Goal: Task Accomplishment & Management: Complete application form

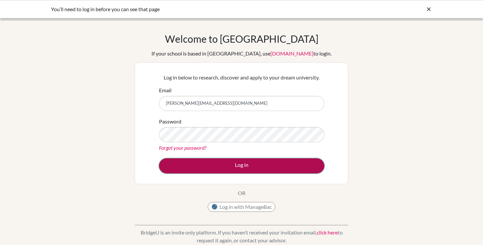
click at [241, 165] on button "Log in" at bounding box center [241, 165] width 165 height 15
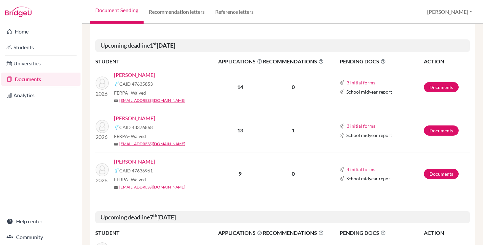
scroll to position [268, 0]
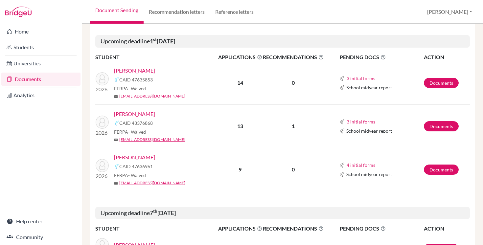
click at [137, 113] on link "[PERSON_NAME]" at bounding box center [134, 114] width 41 height 8
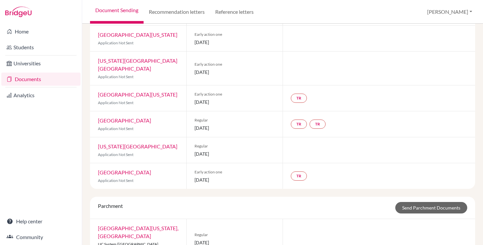
scroll to position [30, 0]
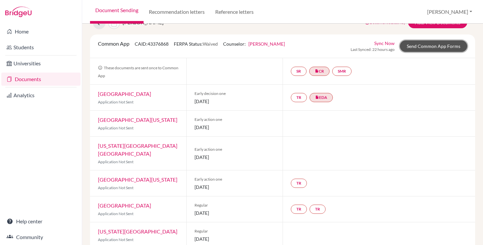
click at [440, 45] on link "Send Common App Forms" at bounding box center [433, 45] width 67 height 11
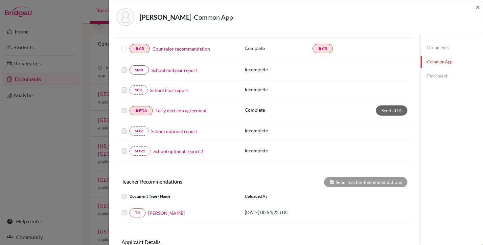
scroll to position [130, 0]
click at [185, 110] on link "Early decision agreement" at bounding box center [180, 110] width 51 height 7
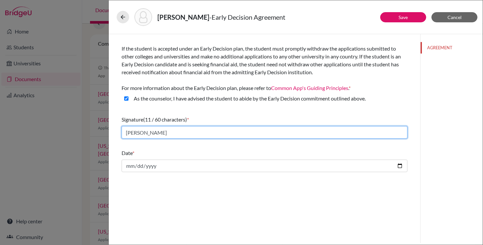
click at [160, 133] on input "Ishaan Goel" at bounding box center [265, 132] width 286 height 12
type input "I"
type input "Gareth Wailes"
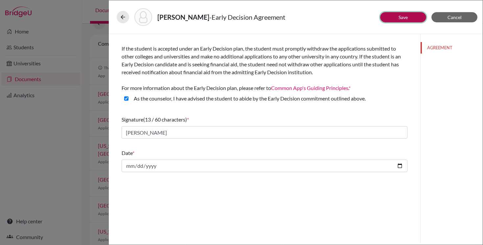
click at [394, 19] on button "Save" at bounding box center [403, 17] width 46 height 10
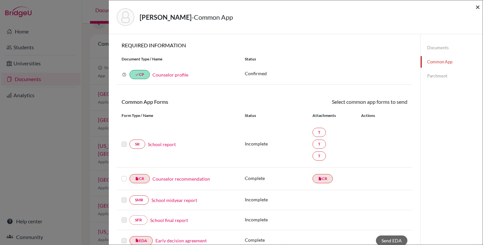
click at [478, 6] on span "×" at bounding box center [477, 7] width 5 height 10
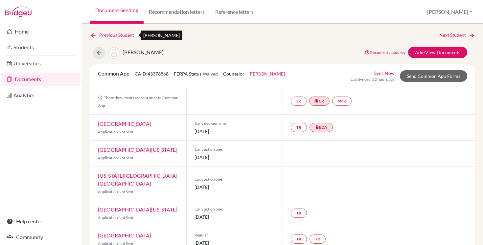
click at [124, 35] on link "Previous Student" at bounding box center [114, 35] width 49 height 7
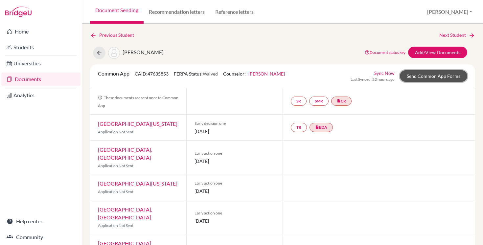
click at [409, 78] on link "Send Common App Forms" at bounding box center [433, 75] width 67 height 11
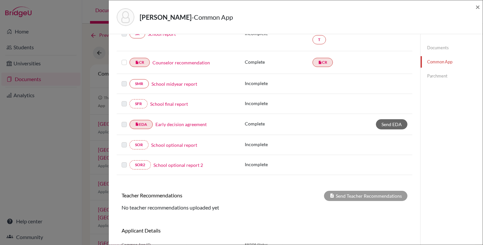
scroll to position [104, 0]
click at [171, 125] on link "Early decision agreement" at bounding box center [180, 124] width 51 height 7
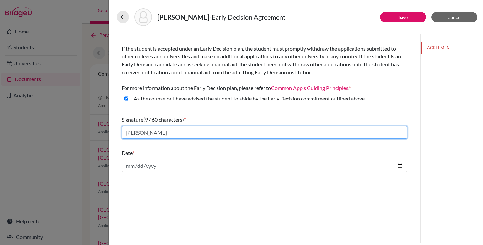
click at [154, 134] on input "chen siyu" at bounding box center [265, 132] width 286 height 12
type input "c"
type input "[PERSON_NAME]"
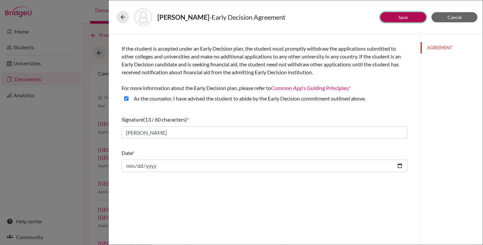
click at [403, 16] on link "Save" at bounding box center [402, 17] width 9 height 6
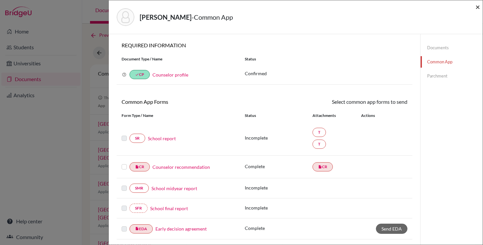
click at [479, 7] on span "×" at bounding box center [477, 7] width 5 height 10
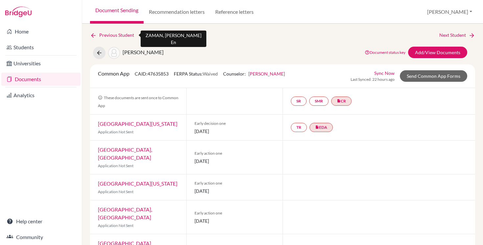
click at [107, 36] on link "Previous Student" at bounding box center [114, 35] width 49 height 7
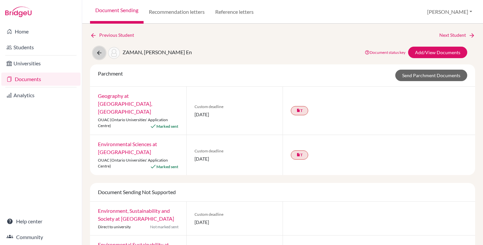
click at [101, 53] on icon at bounding box center [99, 53] width 7 height 7
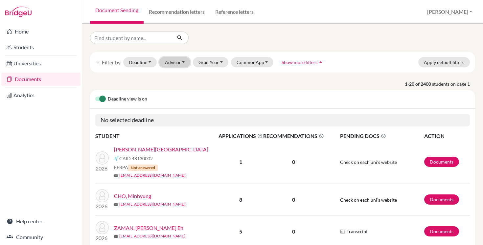
click at [177, 63] on button "Advisor" at bounding box center [174, 62] width 31 height 10
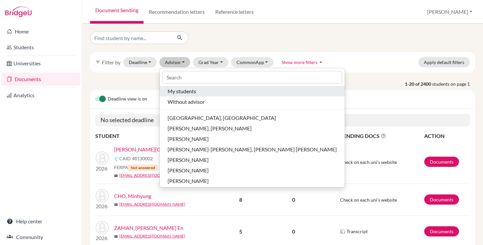
click at [186, 91] on span "My students" at bounding box center [182, 91] width 29 height 8
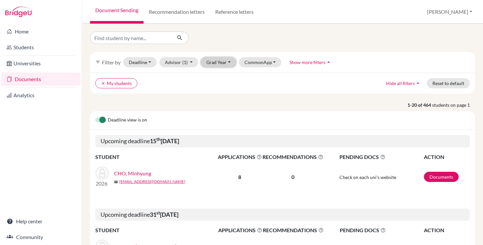
click at [218, 64] on button "Grad Year" at bounding box center [218, 62] width 35 height 10
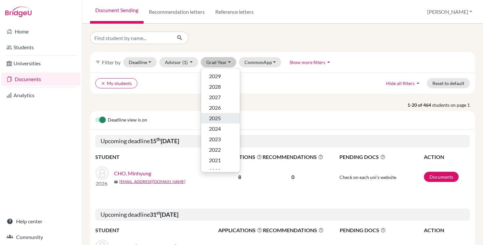
click at [224, 119] on div "2025" at bounding box center [220, 118] width 23 height 8
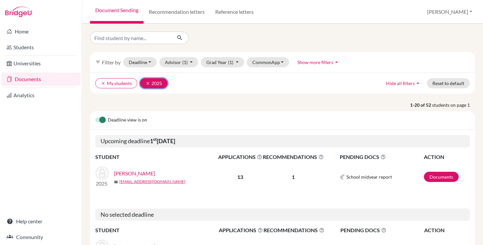
click at [154, 83] on button "clear 2025" at bounding box center [154, 83] width 28 height 10
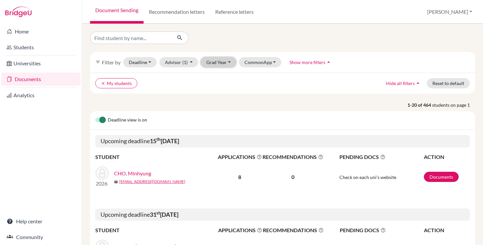
click at [215, 63] on button "Grad Year" at bounding box center [218, 62] width 35 height 10
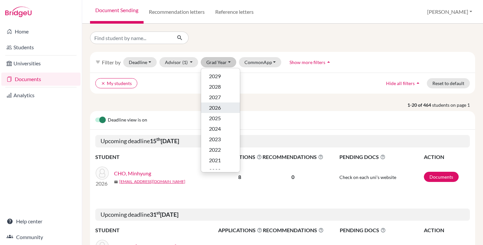
click at [219, 105] on span "2026" at bounding box center [215, 108] width 12 height 8
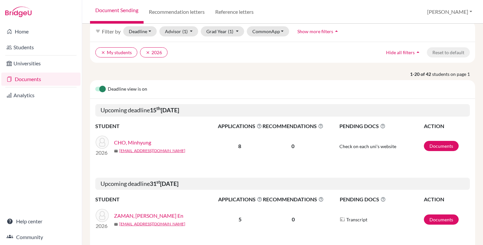
scroll to position [31, 0]
click at [234, 31] on button "Grad Year (1)" at bounding box center [222, 31] width 43 height 10
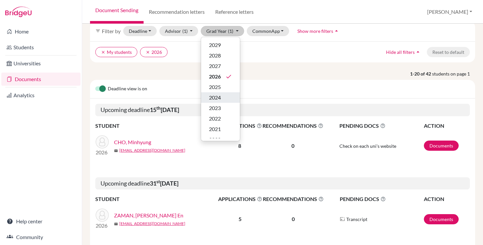
click at [220, 96] on span "2024" at bounding box center [215, 98] width 12 height 8
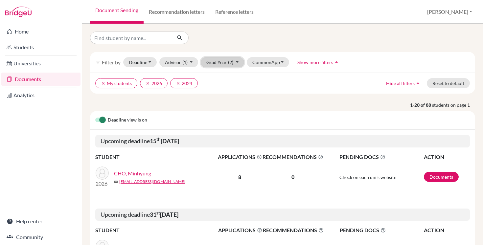
click at [221, 64] on button "Grad Year (2)" at bounding box center [222, 62] width 43 height 10
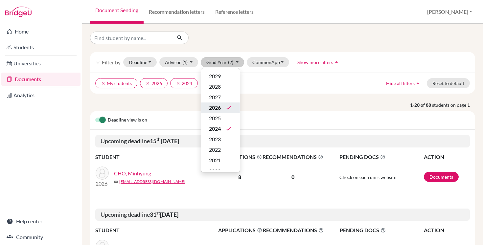
click at [218, 108] on span "2026" at bounding box center [215, 108] width 12 height 8
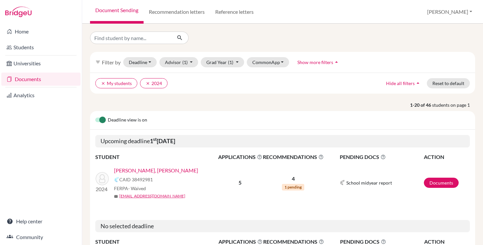
click at [146, 170] on link "[PERSON_NAME], [PERSON_NAME]" at bounding box center [156, 171] width 84 height 8
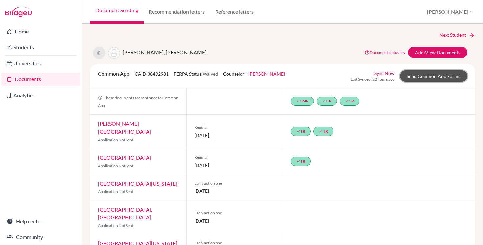
click at [426, 76] on link "Send Common App Forms" at bounding box center [433, 75] width 67 height 11
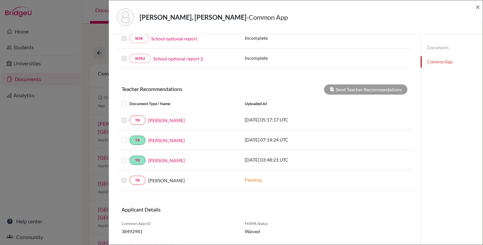
scroll to position [215, 0]
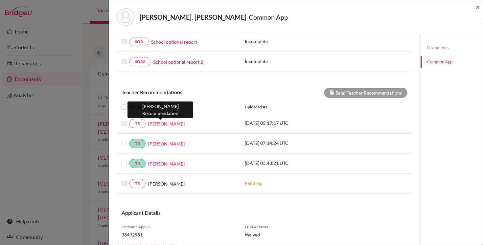
click at [158, 123] on link "Cesar Reyes" at bounding box center [166, 123] width 36 height 7
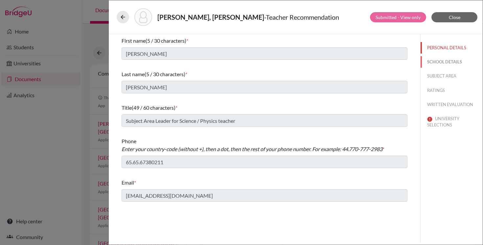
click at [436, 64] on button "SCHOOL DETAILS" at bounding box center [451, 61] width 62 height 11
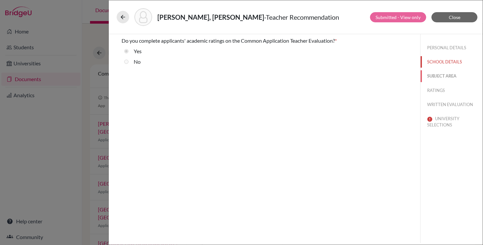
click at [439, 75] on button "SUBJECT AREA" at bounding box center [451, 75] width 62 height 11
select select "2"
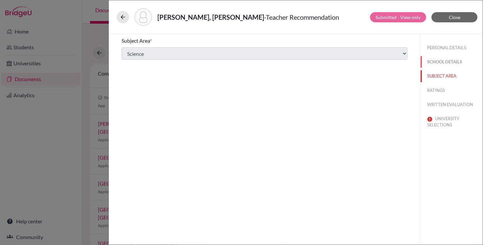
click at [439, 60] on button "SCHOOL DETAILS" at bounding box center [451, 61] width 62 height 11
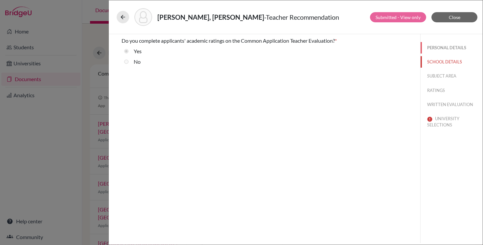
click at [435, 47] on button "PERSONAL DETAILS" at bounding box center [451, 47] width 62 height 11
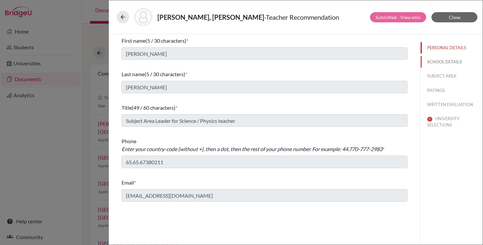
click at [437, 59] on button "SCHOOL DETAILS" at bounding box center [451, 61] width 62 height 11
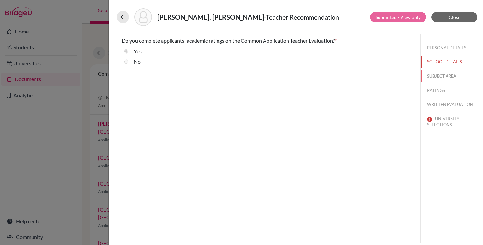
click at [441, 76] on button "SUBJECT AREA" at bounding box center [451, 75] width 62 height 11
select select "2"
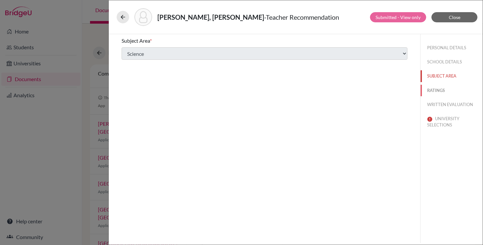
click at [441, 89] on button "RATINGS" at bounding box center [451, 90] width 62 height 11
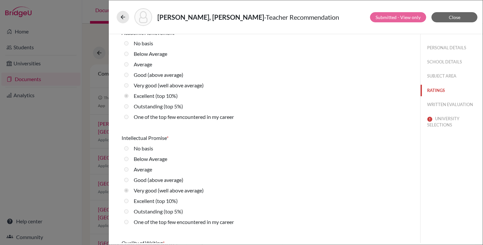
scroll to position [12, 0]
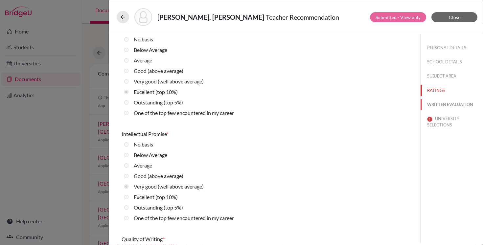
click at [444, 102] on button "WRITTEN EVALUATION" at bounding box center [451, 104] width 62 height 11
radio average\) "true"
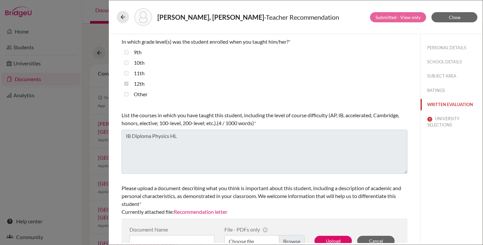
scroll to position [170, 0]
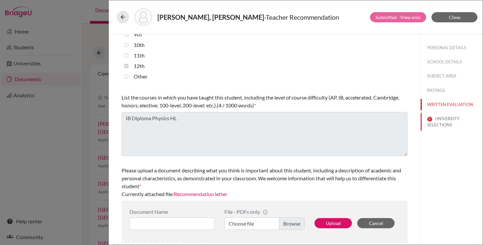
click at [443, 122] on button "UNIVERSITY SELECTIONS" at bounding box center [451, 122] width 62 height 18
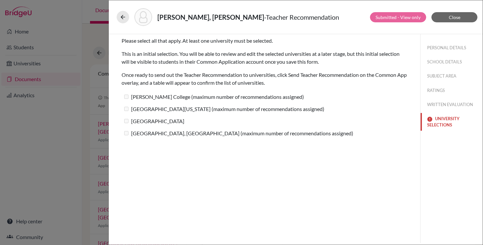
scroll to position [0, 0]
click at [440, 90] on button "RATINGS" at bounding box center [451, 90] width 62 height 11
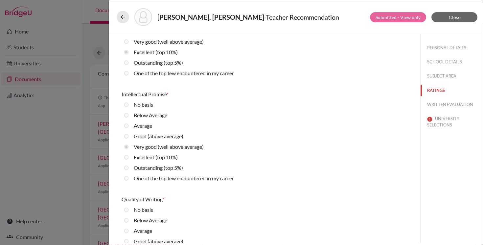
scroll to position [54, 0]
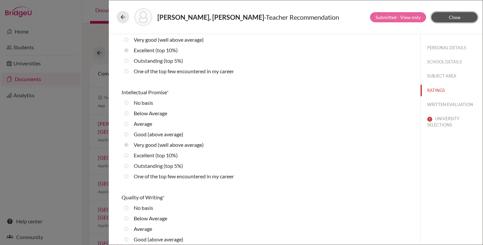
click at [451, 18] on span "Close" at bounding box center [454, 17] width 11 height 6
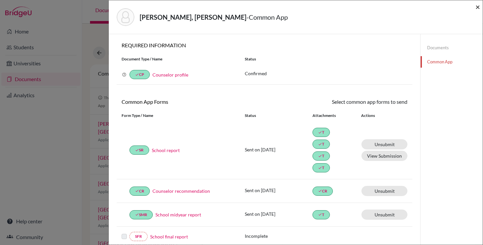
click at [476, 6] on span "×" at bounding box center [477, 7] width 5 height 10
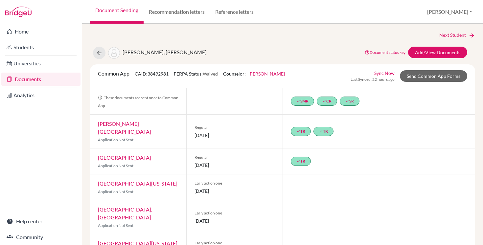
scroll to position [15, 0]
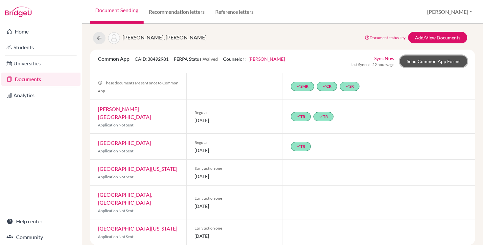
click at [433, 65] on link "Send Common App Forms" at bounding box center [433, 61] width 67 height 11
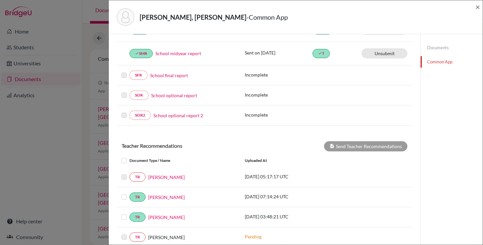
scroll to position [235, 0]
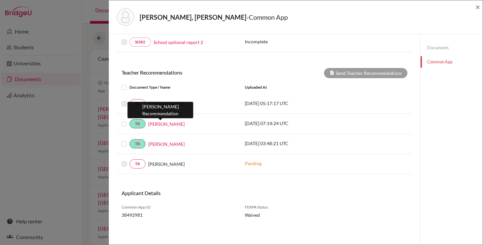
click at [162, 125] on link "[PERSON_NAME]" at bounding box center [166, 124] width 36 height 7
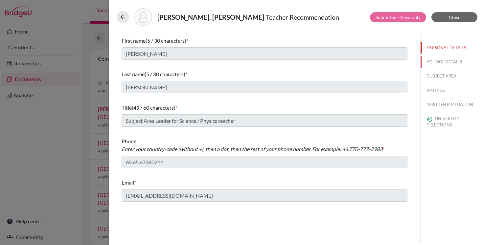
click at [449, 61] on button "SCHOOL DETAILS" at bounding box center [451, 61] width 62 height 11
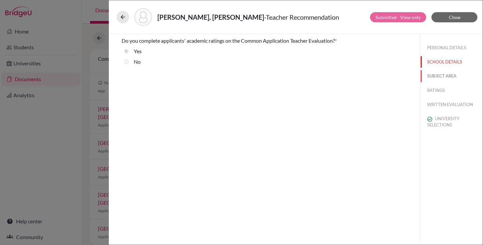
click at [446, 76] on button "SUBJECT AREA" at bounding box center [451, 75] width 62 height 11
select select "2"
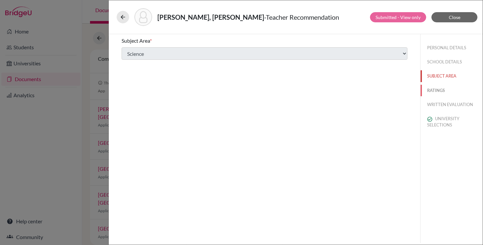
click at [436, 89] on button "RATINGS" at bounding box center [451, 90] width 62 height 11
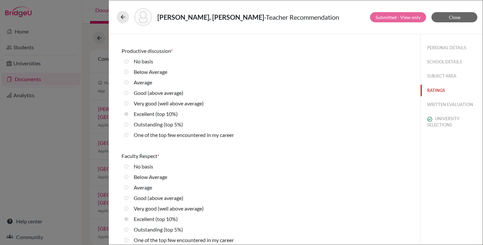
scroll to position [434, 0]
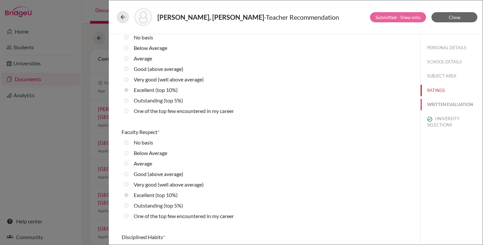
click at [440, 104] on button "WRITTEN EVALUATION" at bounding box center [451, 104] width 62 height 11
radio average\) "true"
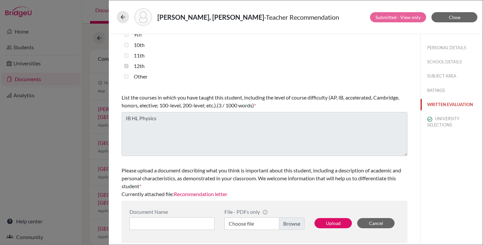
scroll to position [0, 0]
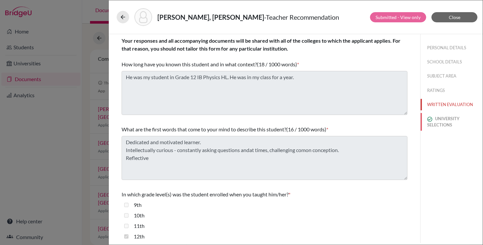
click at [442, 120] on button "UNIVERSITY SELECTIONS" at bounding box center [451, 122] width 62 height 18
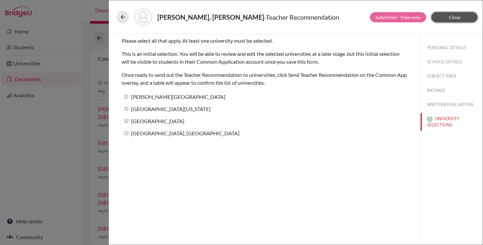
click at [451, 17] on span "Close" at bounding box center [454, 17] width 11 height 6
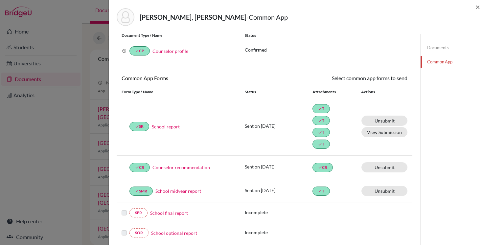
scroll to position [28, 0]
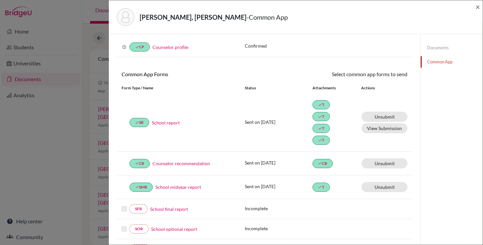
click at [164, 48] on link "Counselor profile" at bounding box center [170, 47] width 36 height 6
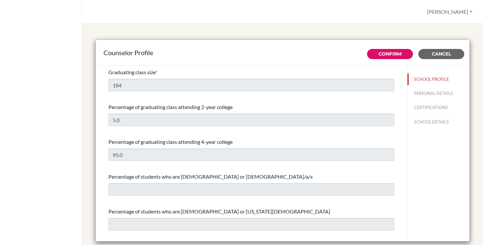
select select "0"
select select "350257"
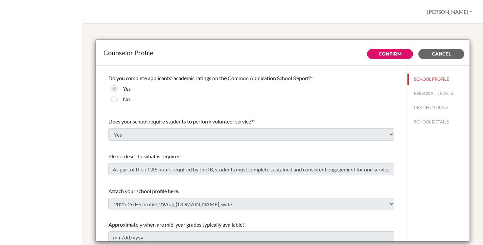
scroll to position [750, 0]
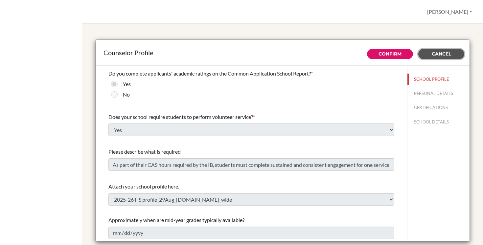
click at [442, 53] on span "Cancel" at bounding box center [441, 54] width 19 height 6
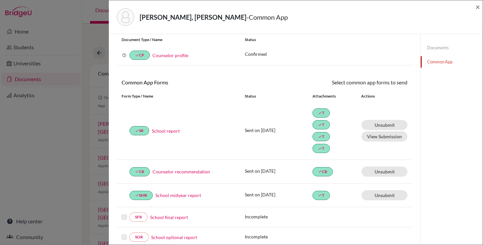
scroll to position [29, 0]
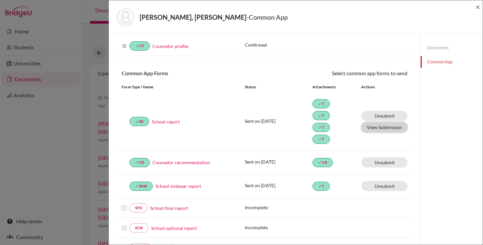
click at [380, 128] on button "View Submission" at bounding box center [384, 127] width 46 height 10
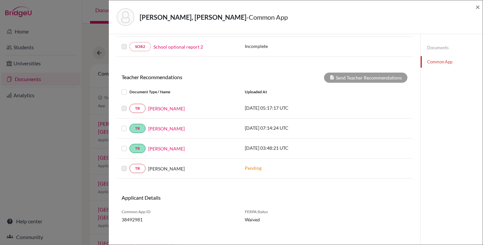
scroll to position [235, 0]
